Goal: Information Seeking & Learning: Learn about a topic

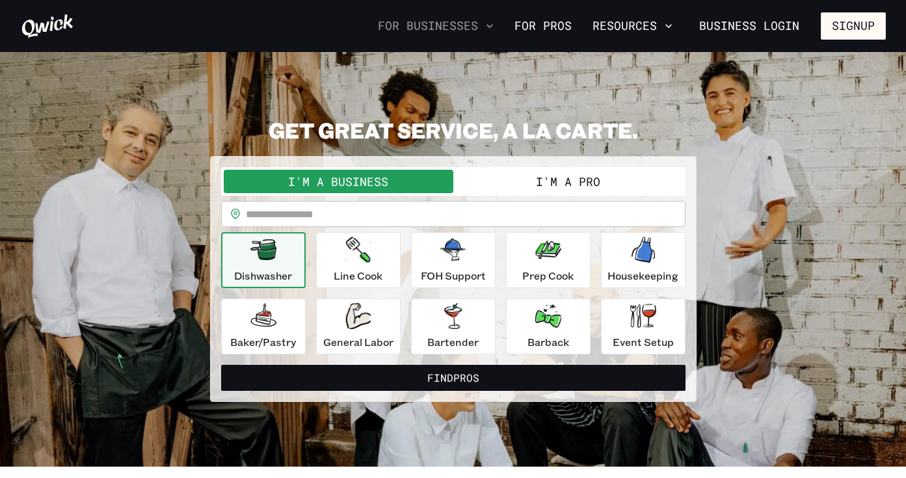
click at [479, 25] on button "For Businesses" at bounding box center [436, 26] width 126 height 22
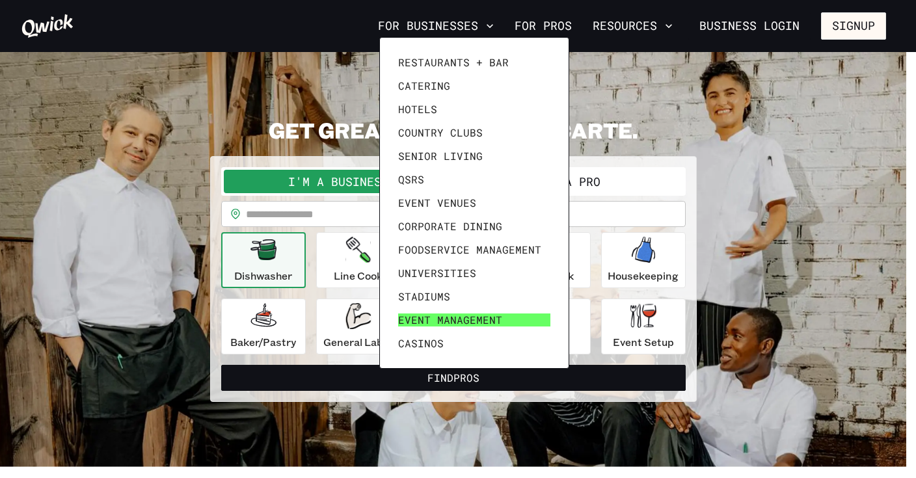
click at [481, 308] on link "Event Management" at bounding box center [474, 319] width 163 height 23
